Goal: Use online tool/utility: Utilize a website feature to perform a specific function

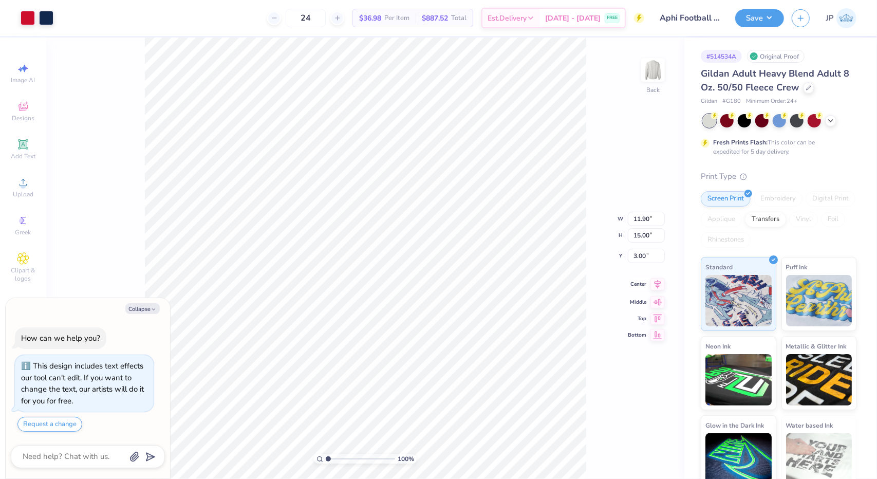
click at [660, 284] on icon at bounding box center [657, 284] width 14 height 12
click at [660, 285] on icon at bounding box center [657, 284] width 14 height 12
type textarea "x"
type input "12.94"
type input "16.31"
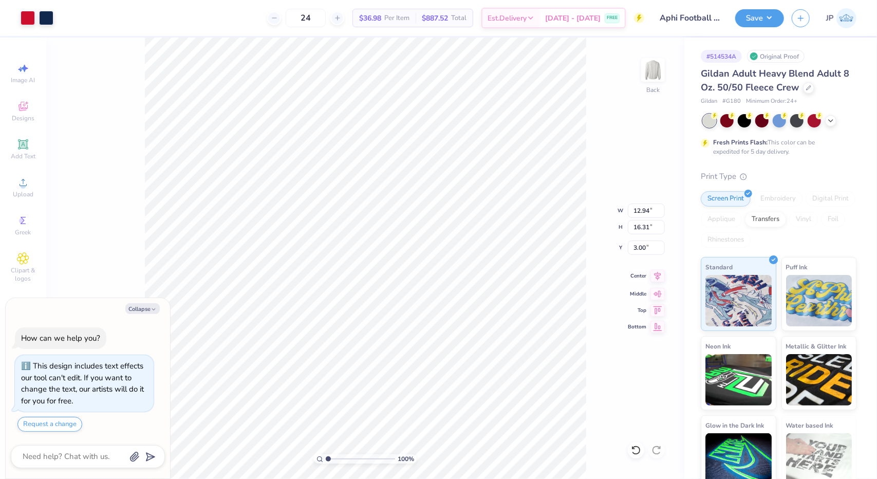
click at [664, 272] on icon at bounding box center [657, 276] width 14 height 12
type textarea "x"
type input "12.10"
type input "15.24"
click at [658, 275] on icon at bounding box center [657, 276] width 7 height 9
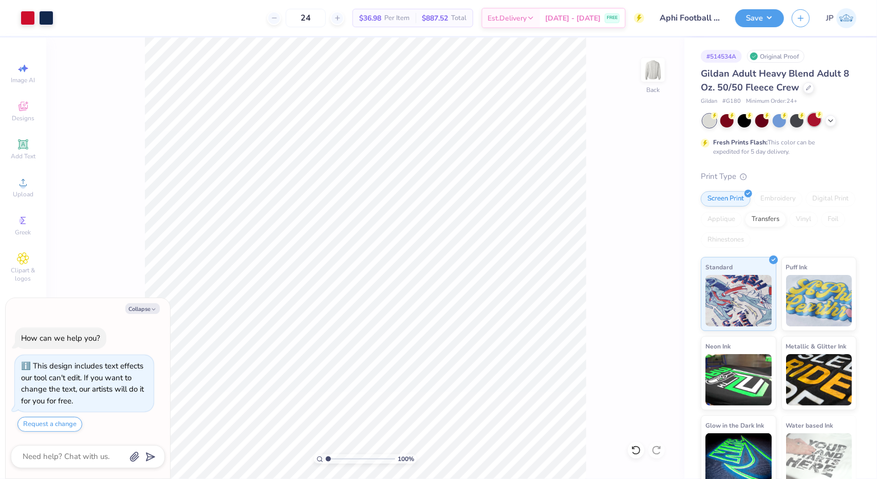
click at [817, 114] on circle at bounding box center [819, 114] width 7 height 7
click at [833, 119] on icon at bounding box center [831, 120] width 8 height 8
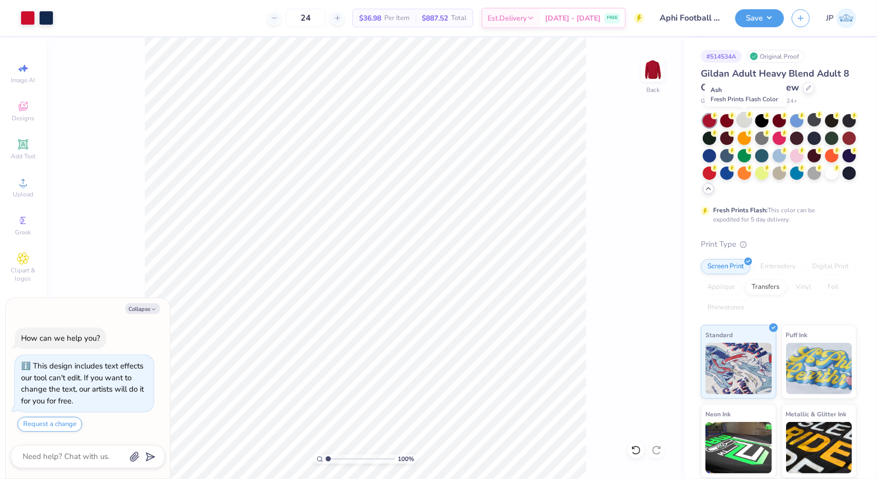
click at [745, 120] on div at bounding box center [744, 119] width 13 height 13
click at [775, 17] on button "Save" at bounding box center [759, 17] width 49 height 18
type textarea "x"
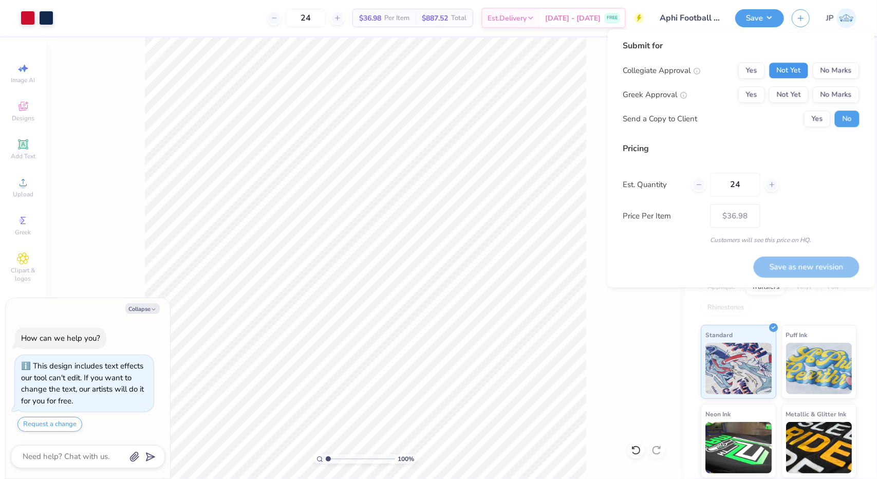
click at [775, 74] on button "Not Yet" at bounding box center [789, 70] width 40 height 16
click at [783, 96] on button "Not Yet" at bounding box center [789, 94] width 40 height 16
click at [792, 263] on button "Save as new revision" at bounding box center [807, 266] width 106 height 21
type input "$36.98"
type textarea "x"
